Goal: Information Seeking & Learning: Learn about a topic

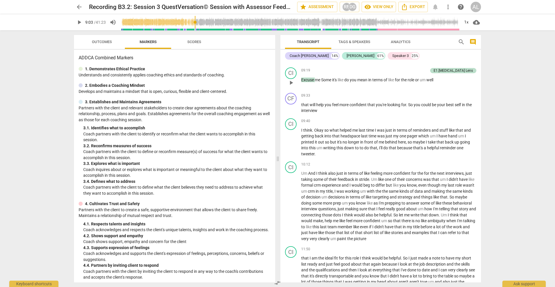
scroll to position [1041, 0]
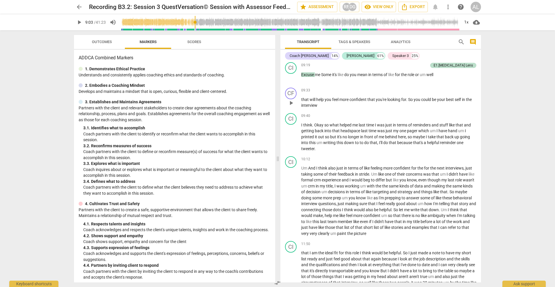
click at [290, 102] on span "play_arrow" at bounding box center [291, 102] width 7 height 7
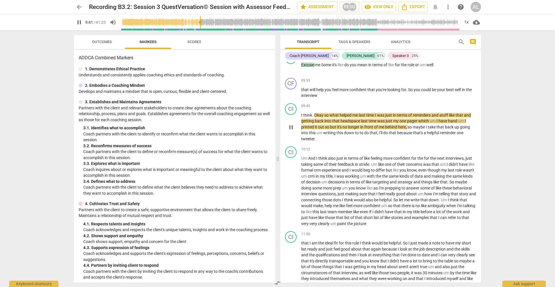
scroll to position [1051, 0]
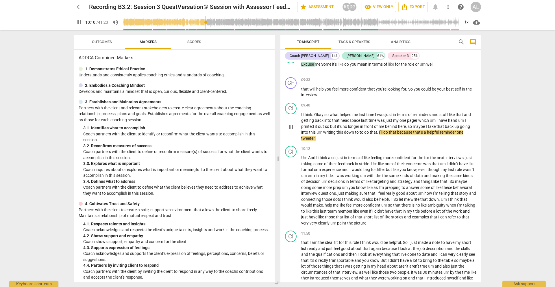
click at [290, 127] on span "pause" at bounding box center [291, 126] width 7 height 7
type input "611"
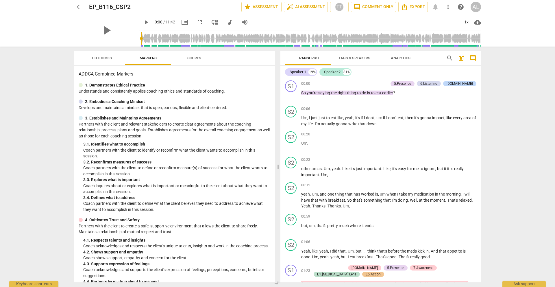
click at [351, 58] on span "Tags & Speakers" at bounding box center [354, 58] width 32 height 4
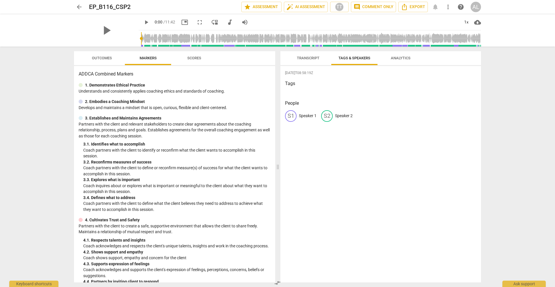
click at [396, 56] on span "Analytics" at bounding box center [401, 58] width 20 height 4
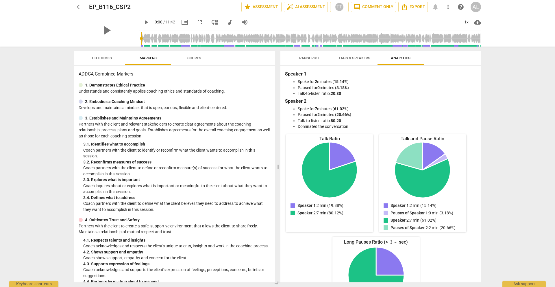
click at [322, 56] on span "Transcript" at bounding box center [308, 58] width 36 height 8
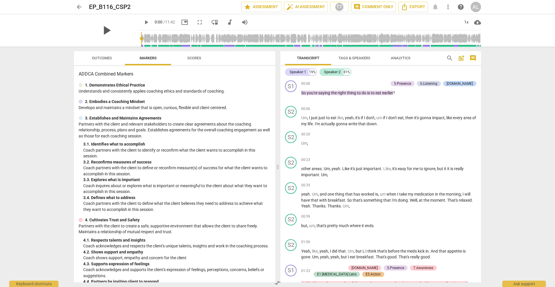
click at [103, 28] on span "play_arrow" at bounding box center [106, 30] width 15 height 15
click at [102, 61] on span "Outcomes" at bounding box center [102, 58] width 34 height 8
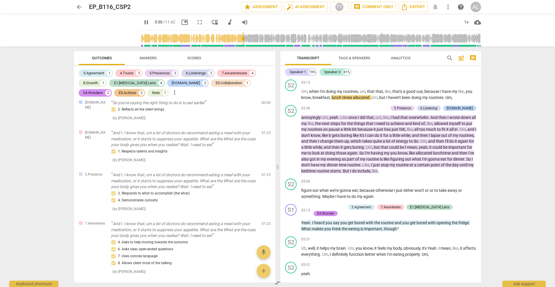
scroll to position [381, 0]
type input "258"
click at [292, 219] on span "pause" at bounding box center [291, 222] width 7 height 7
click at [293, 220] on span "play_arrow" at bounding box center [291, 222] width 7 height 7
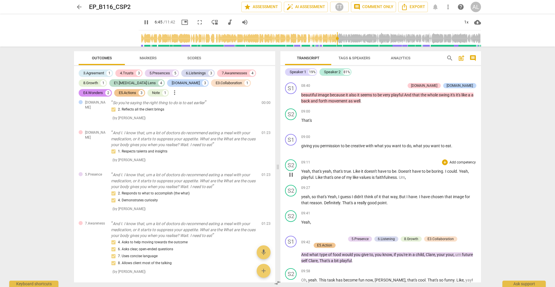
scroll to position [954, 0]
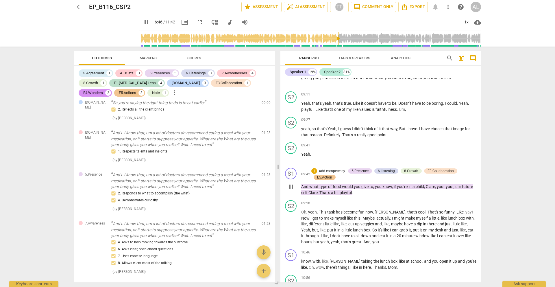
click at [292, 183] on span "pause" at bounding box center [291, 186] width 7 height 7
click at [292, 183] on span "play_arrow" at bounding box center [291, 186] width 7 height 7
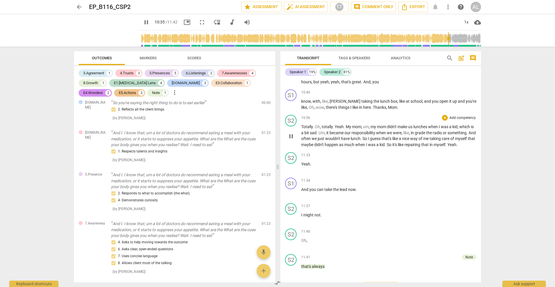
scroll to position [1123, 0]
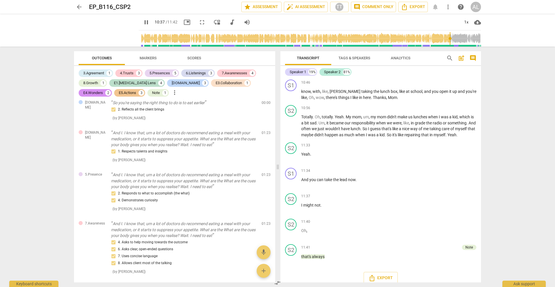
type input "638"
click at [80, 5] on span "arrow_back" at bounding box center [79, 6] width 7 height 7
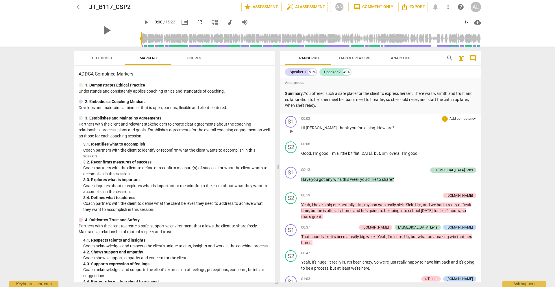
click at [292, 132] on span "play_arrow" at bounding box center [291, 131] width 7 height 7
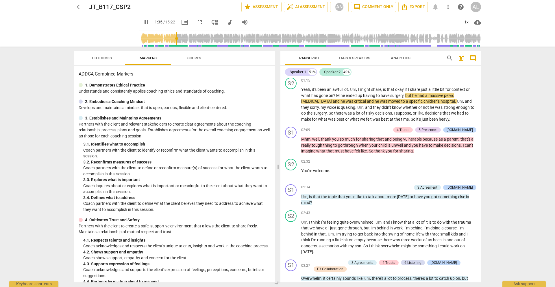
scroll to position [224, 0]
click at [293, 146] on span "pause" at bounding box center [291, 144] width 7 height 7
click at [293, 146] on span "play_arrow" at bounding box center [291, 144] width 7 height 7
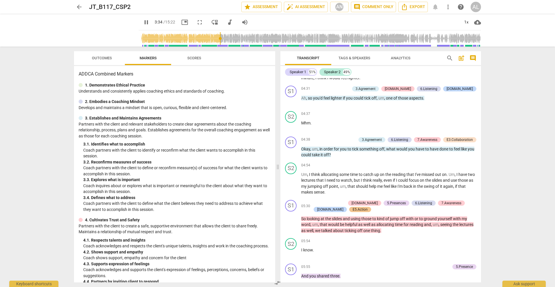
scroll to position [494, 0]
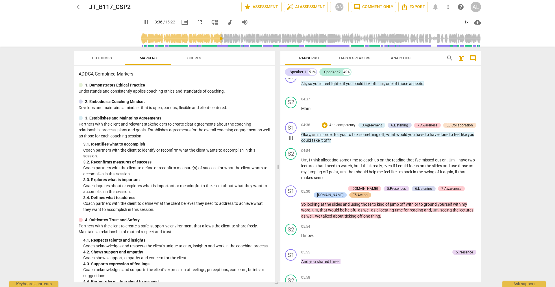
click at [291, 138] on span "pause" at bounding box center [291, 137] width 7 height 7
click at [291, 138] on span "play_arrow" at bounding box center [291, 137] width 7 height 7
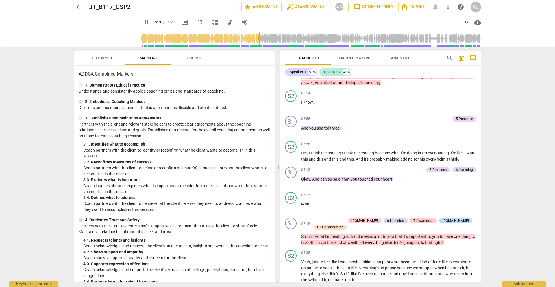
scroll to position [628, 0]
click at [294, 155] on span "pause" at bounding box center [291, 155] width 7 height 7
click at [294, 155] on span "play_arrow" at bounding box center [291, 155] width 7 height 7
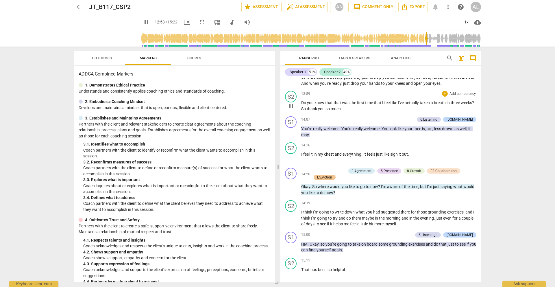
scroll to position [1375, 0]
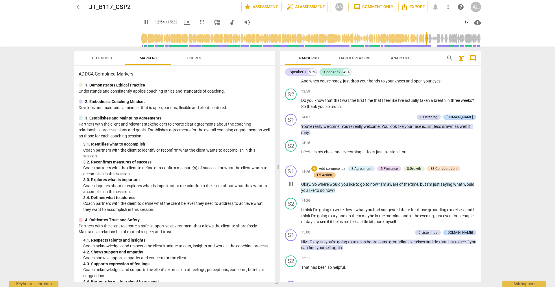
click at [293, 188] on span "pause" at bounding box center [291, 184] width 7 height 7
click at [293, 188] on span "play_arrow" at bounding box center [291, 184] width 7 height 7
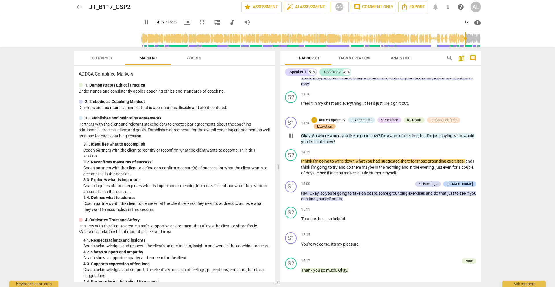
scroll to position [1449, 0]
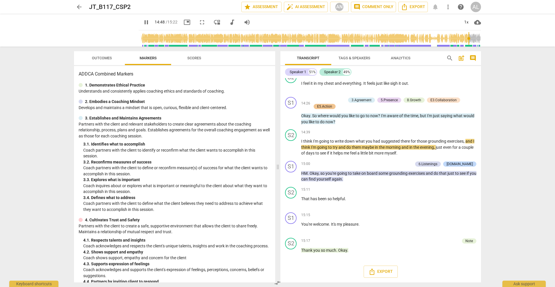
type input "889"
click at [77, 8] on span "arrow_back" at bounding box center [79, 6] width 7 height 7
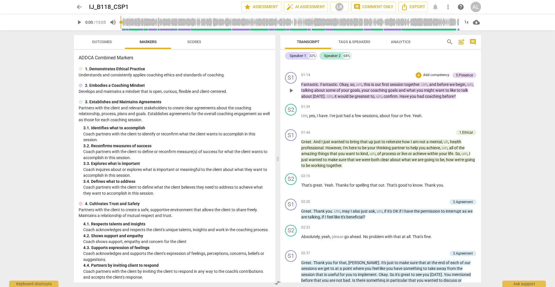
scroll to position [241, 0]
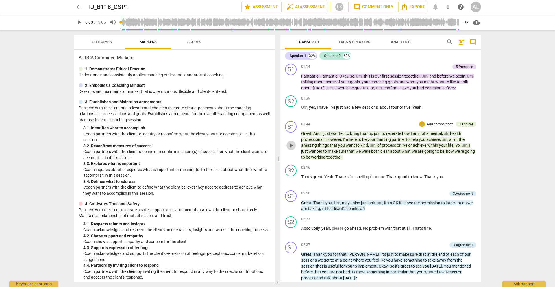
click at [291, 147] on span "play_arrow" at bounding box center [291, 145] width 7 height 7
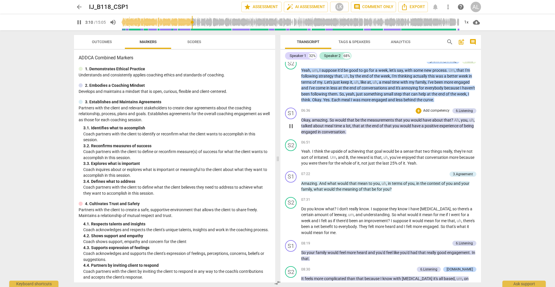
scroll to position [596, 0]
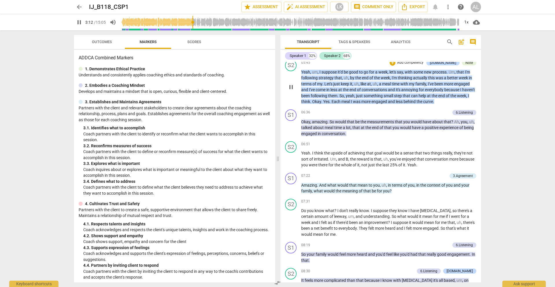
click at [293, 86] on span "pause" at bounding box center [291, 87] width 7 height 7
click at [295, 129] on span "play_arrow" at bounding box center [290, 127] width 9 height 7
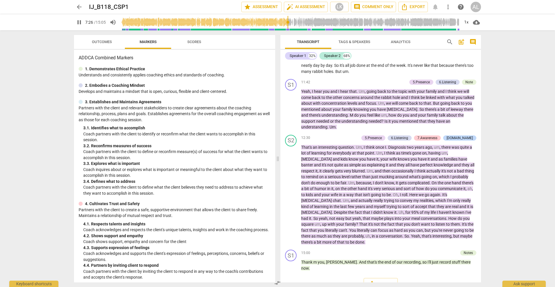
scroll to position [997, 0]
type input "448"
click at [79, 7] on span "arrow_back" at bounding box center [79, 6] width 7 height 7
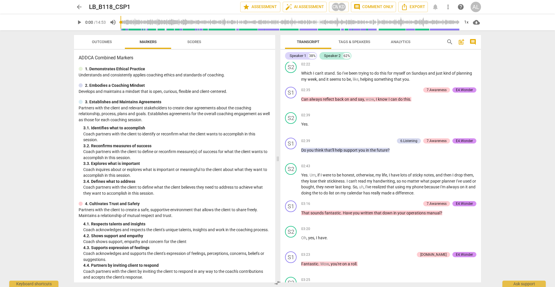
scroll to position [580, 0]
click at [290, 152] on span "play_arrow" at bounding box center [291, 152] width 7 height 7
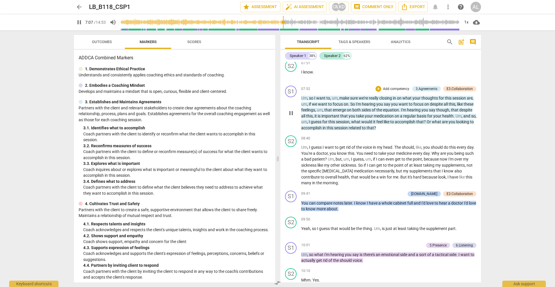
scroll to position [1272, 0]
click at [291, 110] on span "pause" at bounding box center [291, 113] width 7 height 7
click at [292, 110] on span "play_arrow" at bounding box center [291, 113] width 7 height 7
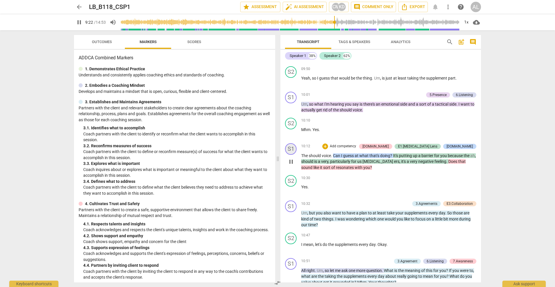
scroll to position [1423, 0]
click at [292, 103] on span "pause" at bounding box center [291, 106] width 7 height 7
click at [292, 103] on span "play_arrow" at bounding box center [291, 106] width 7 height 7
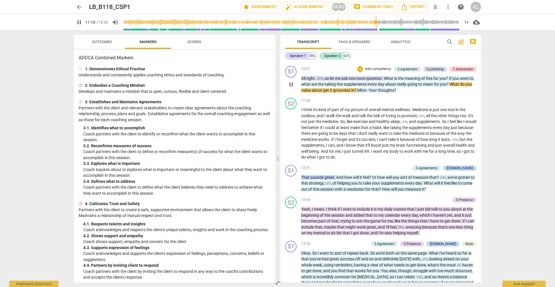
scroll to position [1616, 0]
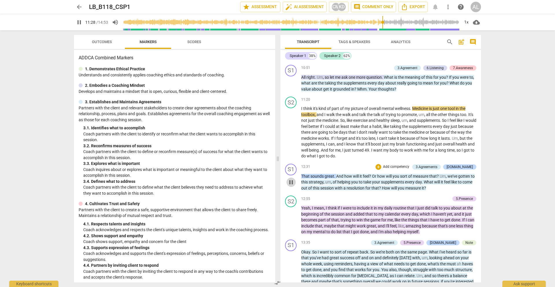
click at [290, 179] on span "pause" at bounding box center [291, 182] width 7 height 7
click at [290, 179] on span "play_arrow" at bounding box center [291, 182] width 7 height 7
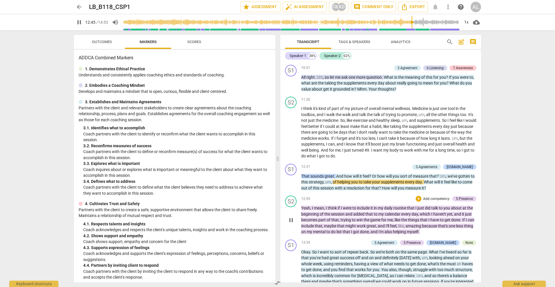
scroll to position [1659, 0]
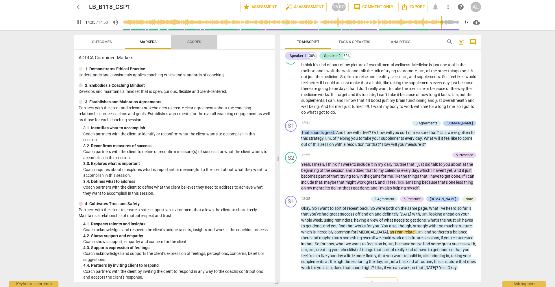
click at [195, 44] on span "Scores" at bounding box center [194, 42] width 14 height 4
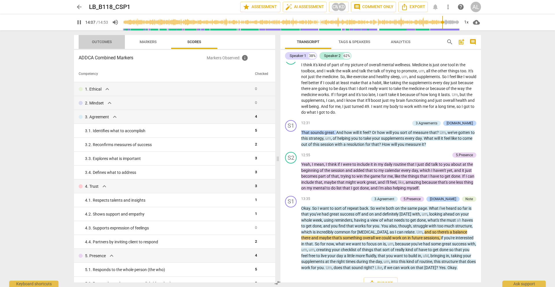
click at [105, 42] on span "Outcomes" at bounding box center [102, 42] width 20 height 4
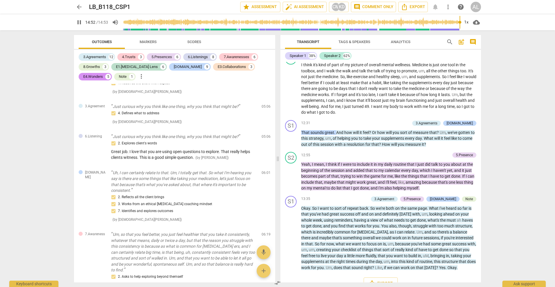
scroll to position [1110, 0]
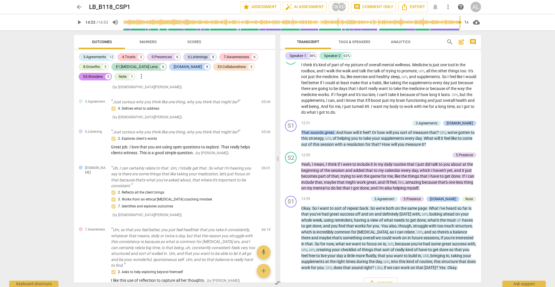
type input "893"
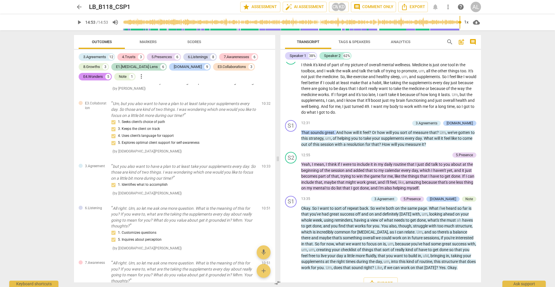
scroll to position [1961, 0]
click at [475, 7] on div "AL" at bounding box center [476, 7] width 10 height 10
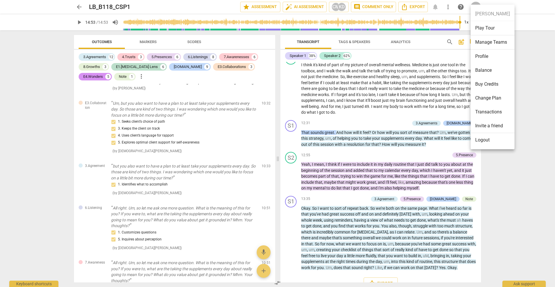
click at [230, 115] on div at bounding box center [277, 143] width 555 height 287
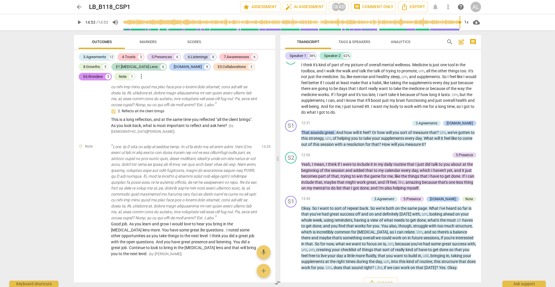
scroll to position [2786, 0]
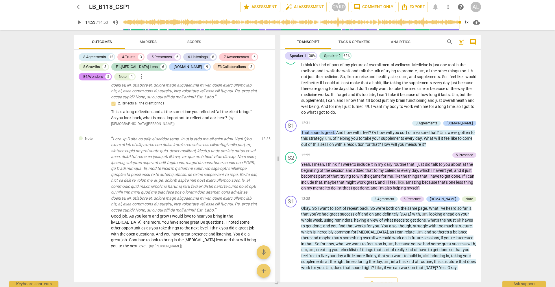
click at [79, 6] on span "arrow_back" at bounding box center [79, 6] width 7 height 7
